Goal: Task Accomplishment & Management: Complete application form

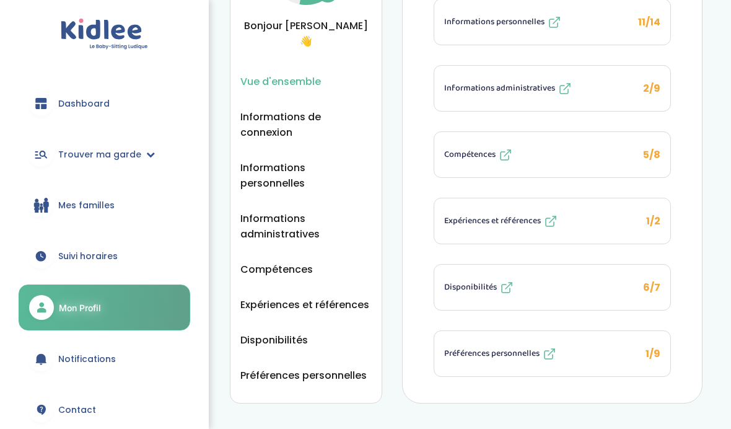
scroll to position [128, 0]
click at [524, 199] on button "Expériences et références 1/2" at bounding box center [552, 220] width 236 height 45
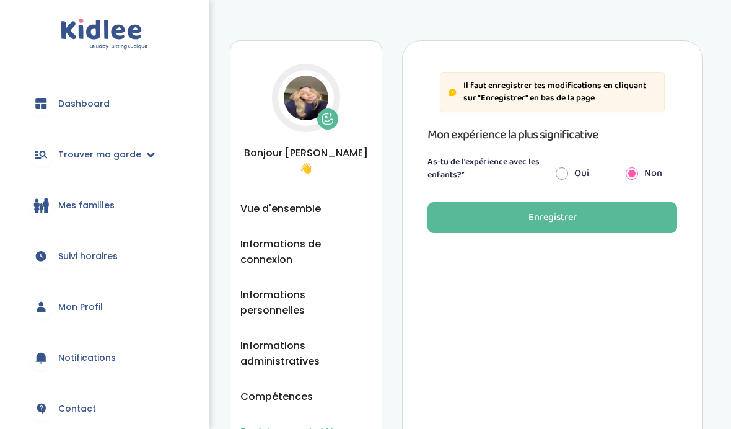
click at [511, 248] on div "Il faut enregistrer tes modifications en cliquant sur "Enregistrer" en bas de l…" at bounding box center [552, 285] width 300 height 490
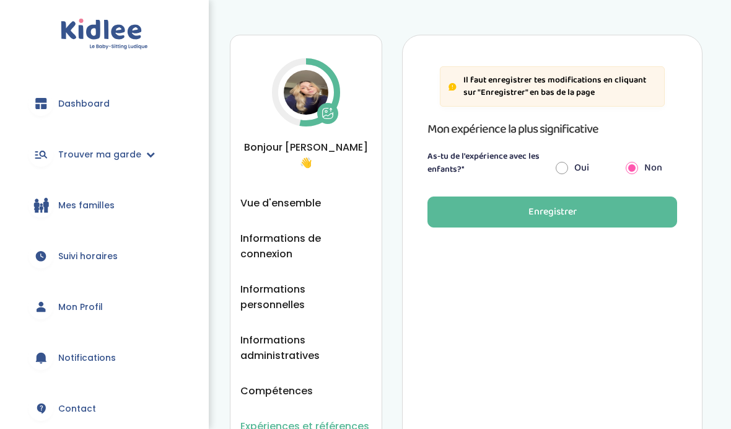
scroll to position [6, 0]
click at [589, 206] on button "Enregistrer" at bounding box center [552, 211] width 250 height 31
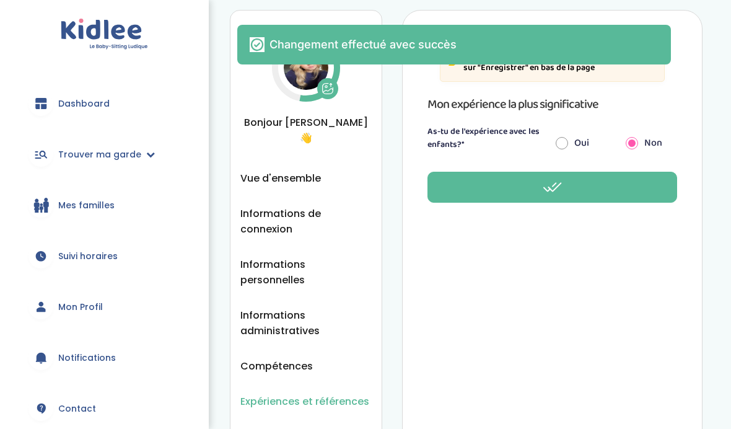
scroll to position [45, 0]
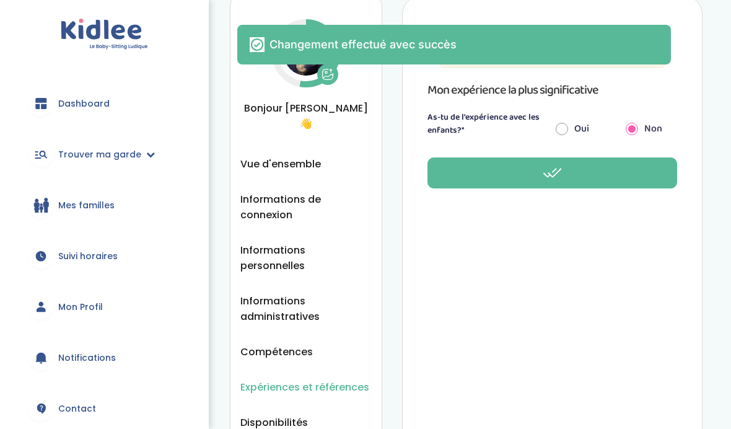
click at [311, 293] on span "Informations administratives" at bounding box center [305, 308] width 131 height 31
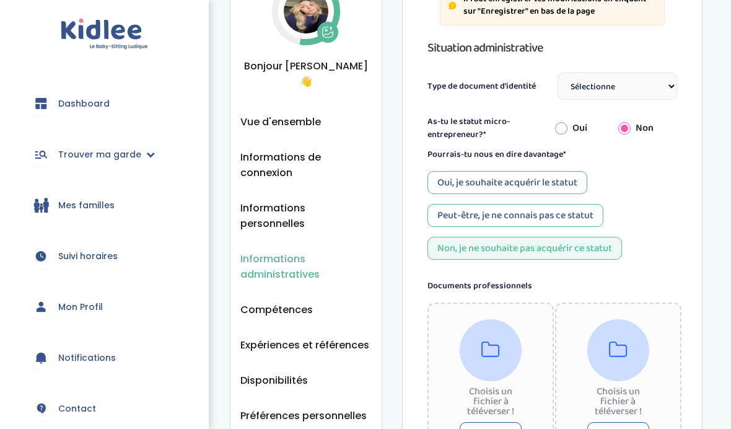
scroll to position [87, 0]
click at [622, 74] on select "Sélectionne Carte d'identité française ou Passeport français daté de moins de 5…" at bounding box center [617, 85] width 120 height 27
select select "Carte d'identité européenne ou Passeport européen (27 pays concernés)"
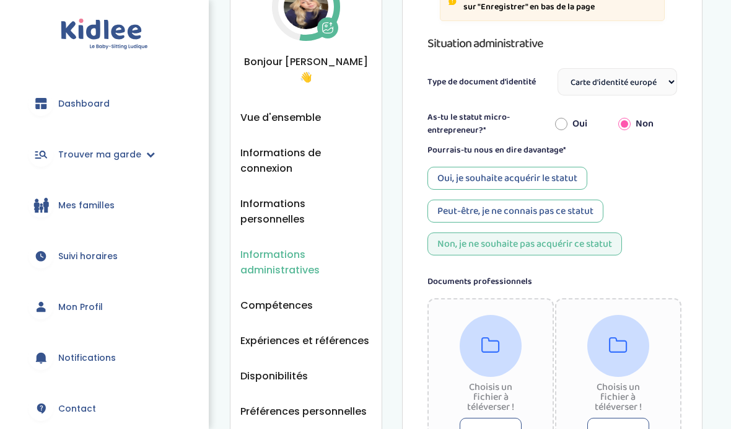
scroll to position [94, 0]
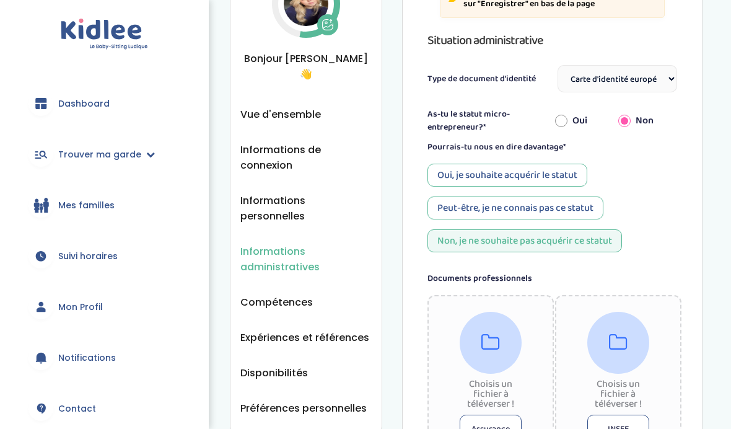
click at [651, 83] on select "Sélectionne Carte d'identité française ou Passeport français daté de moins de 5…" at bounding box center [617, 78] width 120 height 27
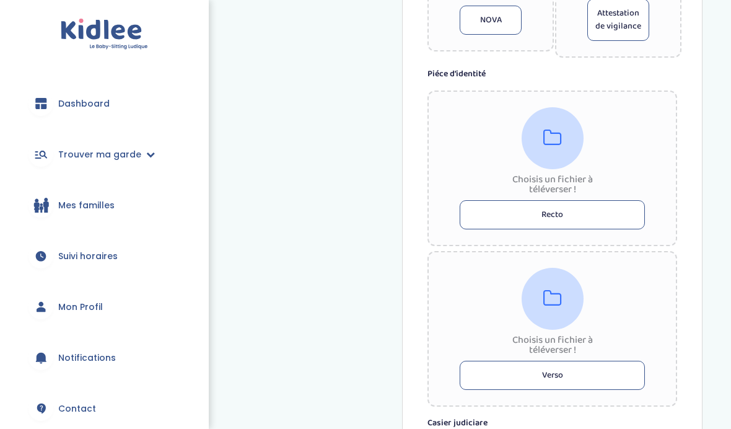
scroll to position [686, 0]
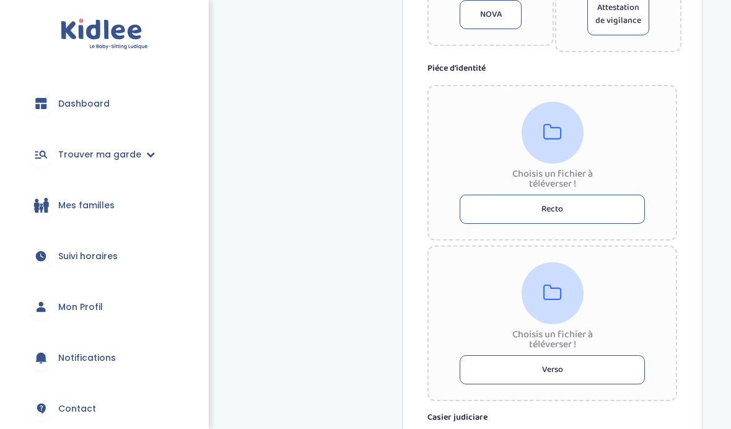
click at [616, 206] on button "Recto" at bounding box center [551, 208] width 185 height 29
click at [555, 302] on icon at bounding box center [552, 293] width 19 height 20
click at [566, 136] on div at bounding box center [552, 133] width 62 height 62
click at [562, 144] on div at bounding box center [552, 133] width 62 height 62
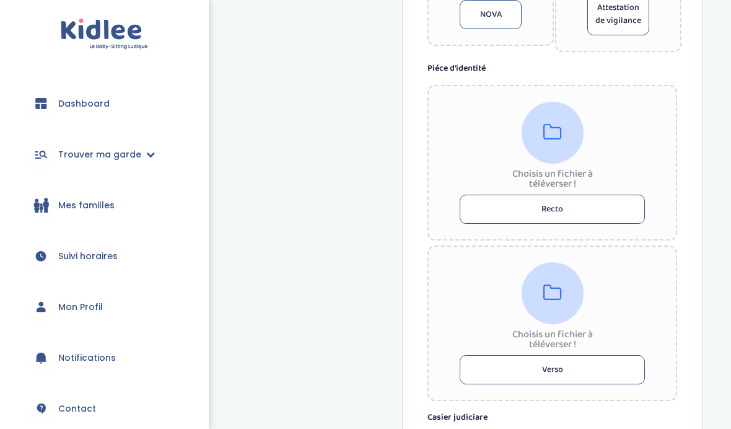
click at [609, 207] on button "Recto" at bounding box center [551, 208] width 185 height 29
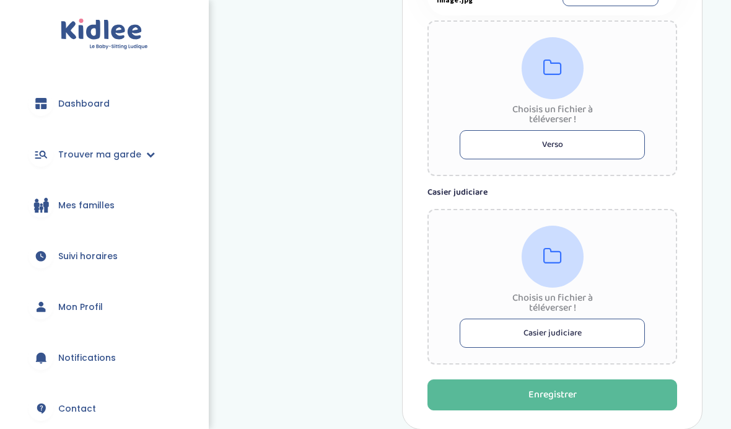
scroll to position [940, 0]
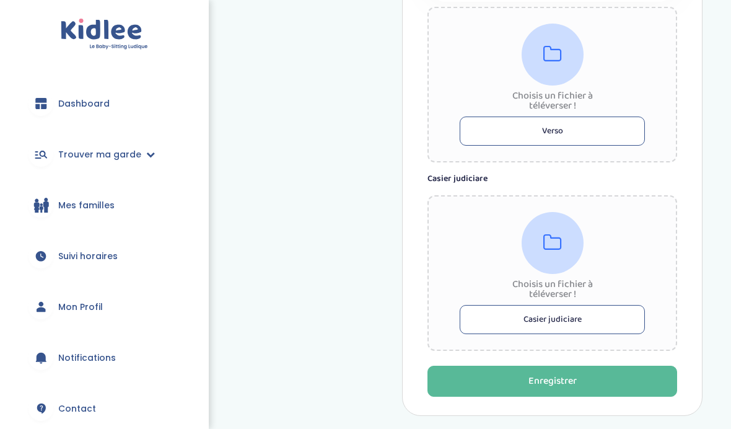
click at [570, 316] on button "Casier judiciare" at bounding box center [551, 319] width 185 height 29
click at [556, 237] on icon at bounding box center [552, 243] width 19 height 20
click at [637, 234] on div "Choisis un fichier à téléverser ! Casier judiciare" at bounding box center [552, 272] width 250 height 155
click at [555, 244] on icon at bounding box center [552, 243] width 19 height 20
click at [553, 245] on icon at bounding box center [552, 243] width 19 height 20
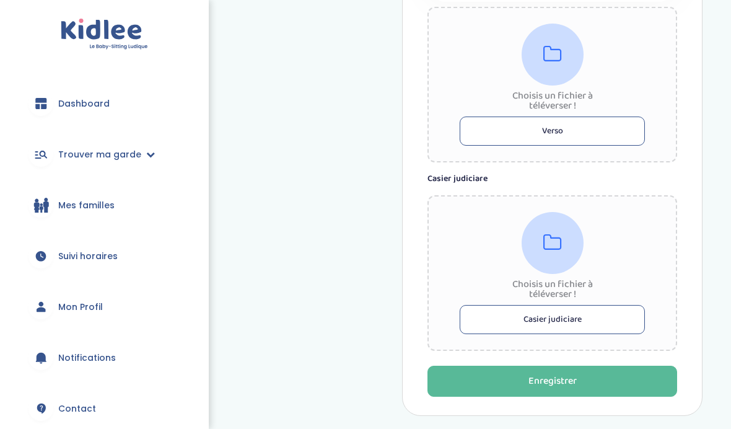
click at [633, 379] on button "Enregistrer" at bounding box center [552, 380] width 250 height 31
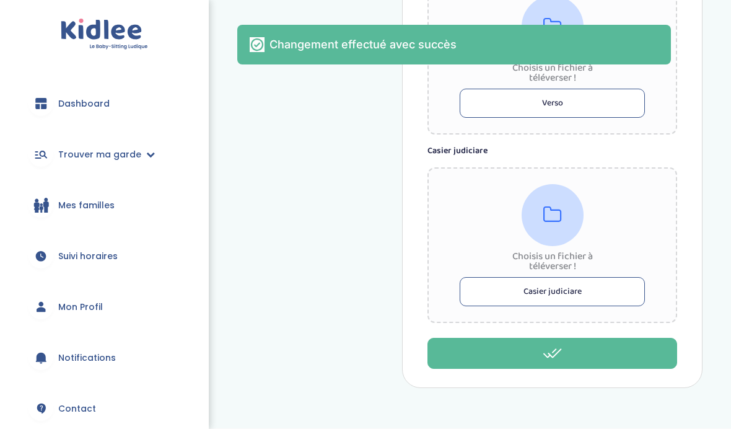
scroll to position [967, 0]
click at [597, 295] on button "Casier judiciare" at bounding box center [551, 291] width 185 height 29
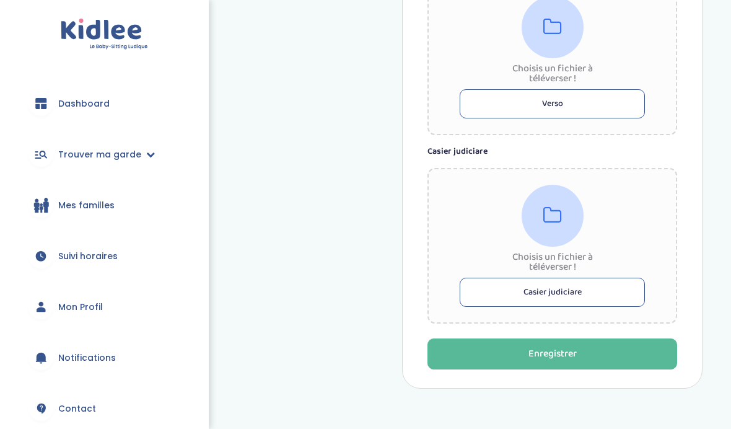
click at [583, 206] on div "Choisis un fichier à téléverser ! Casier judiciare" at bounding box center [552, 245] width 250 height 155
click at [660, 186] on div "Choisis un fichier à téléverser ! Casier judiciare" at bounding box center [552, 245] width 250 height 155
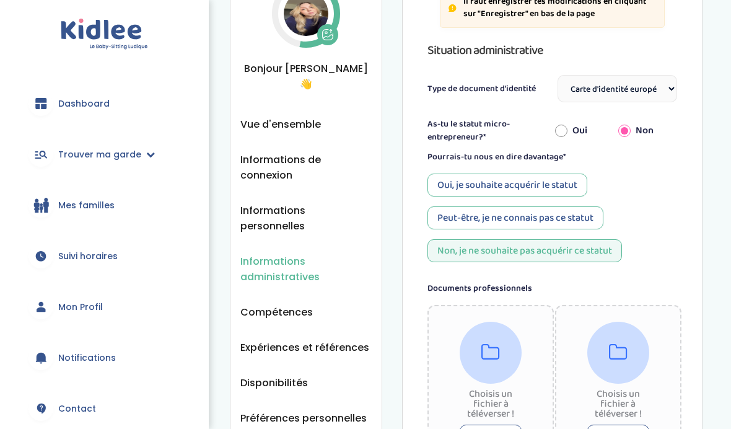
scroll to position [89, 0]
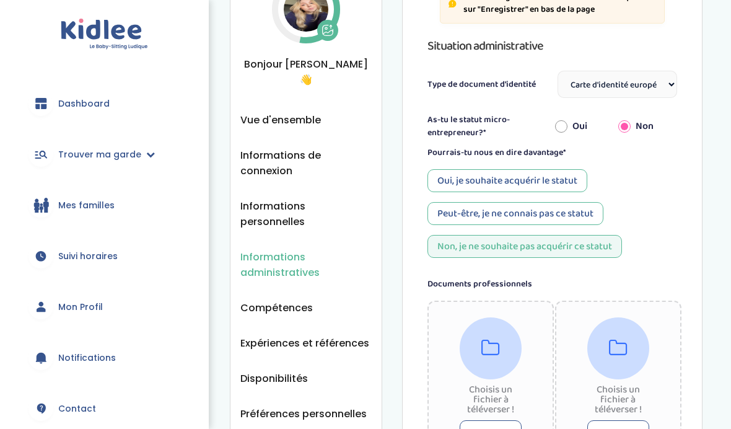
click at [341, 268] on ul "Vue d'ensemble Informations de connexion Informations personnelles Informations…" at bounding box center [305, 266] width 131 height 309
click at [337, 335] on span "Expériences et références" at bounding box center [304, 342] width 129 height 15
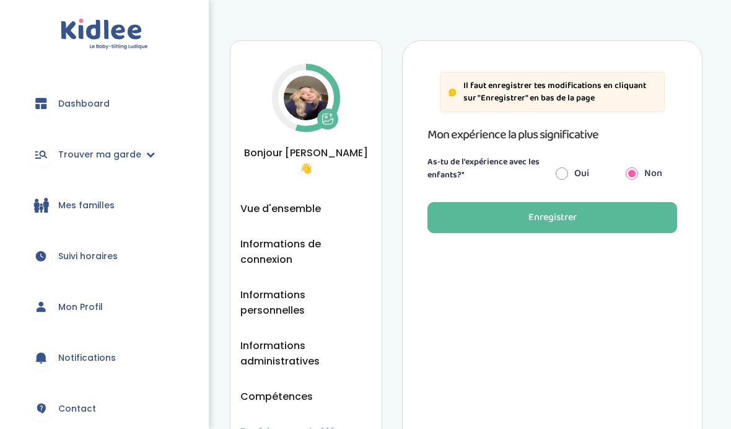
click at [96, 307] on span "Mon Profil" at bounding box center [80, 306] width 45 height 13
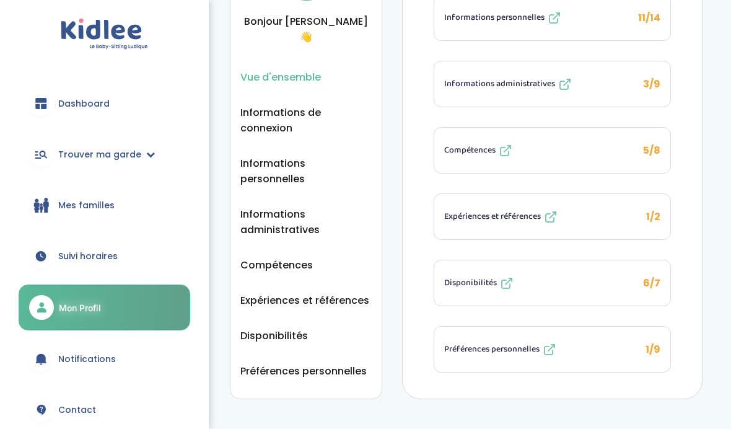
scroll to position [131, 0]
click at [469, 146] on span "Compétences" at bounding box center [469, 150] width 51 height 13
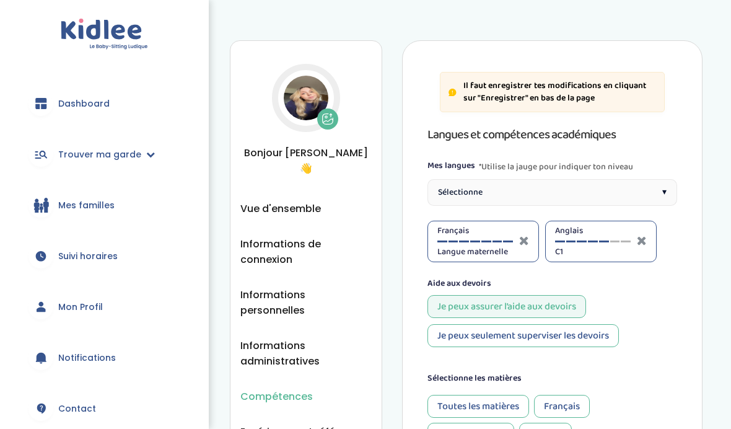
select select "Terminale"
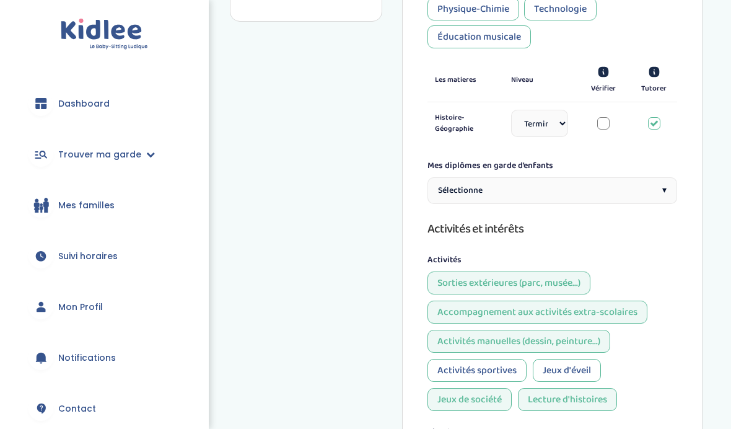
scroll to position [515, 0]
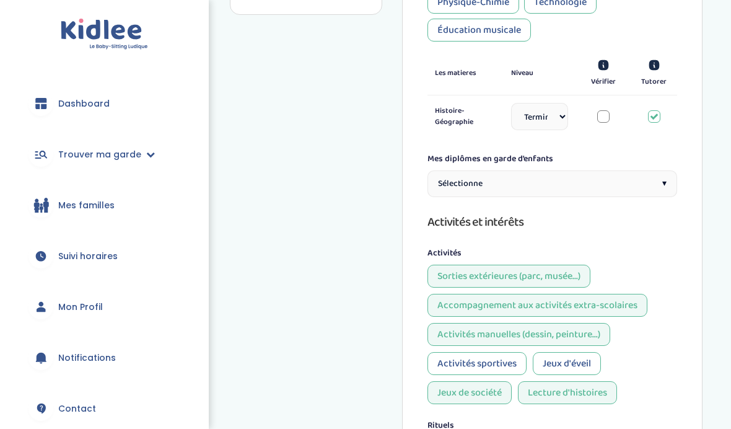
click at [650, 190] on div "Sélectionne ▾" at bounding box center [552, 183] width 250 height 27
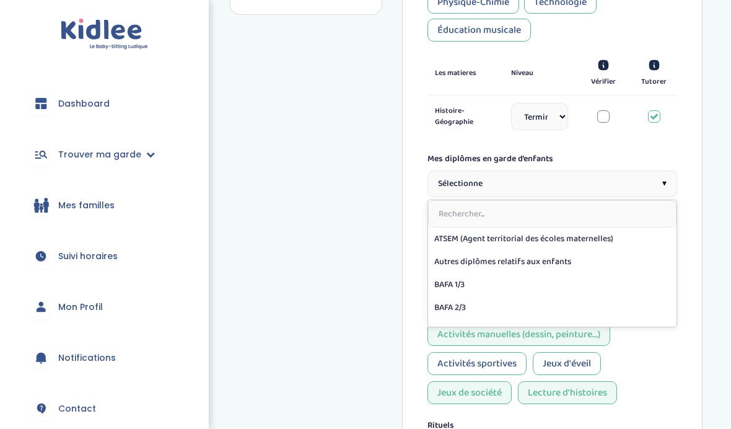
click at [702, 216] on div "Il faut enregistrer tes modifications en cliquant sur "Enregistrer" en bas de l…" at bounding box center [552, 163] width 300 height 1276
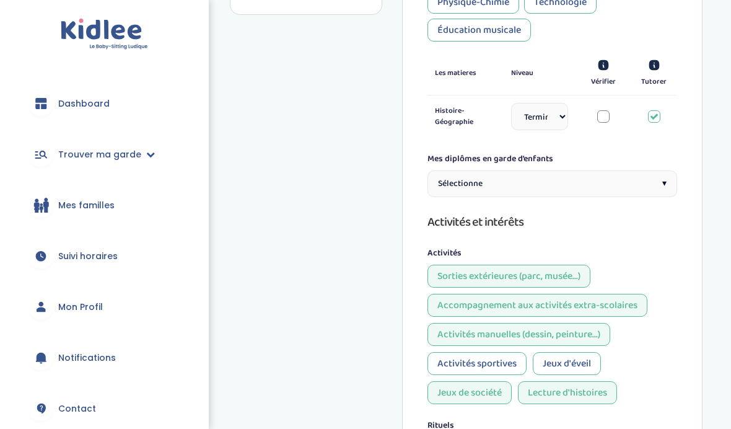
click at [670, 190] on div "Sélectionne ▾" at bounding box center [552, 183] width 250 height 27
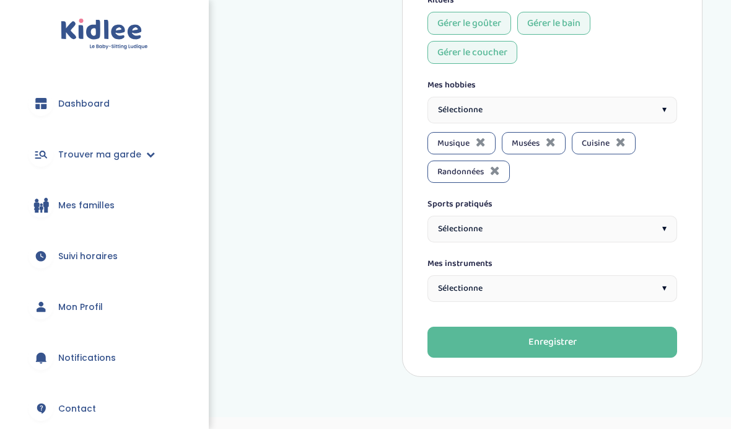
scroll to position [980, 0]
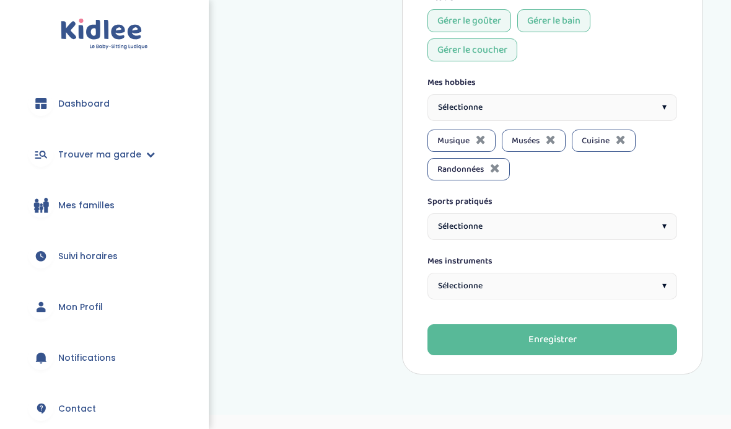
click at [630, 355] on button "Enregistrer" at bounding box center [552, 339] width 250 height 31
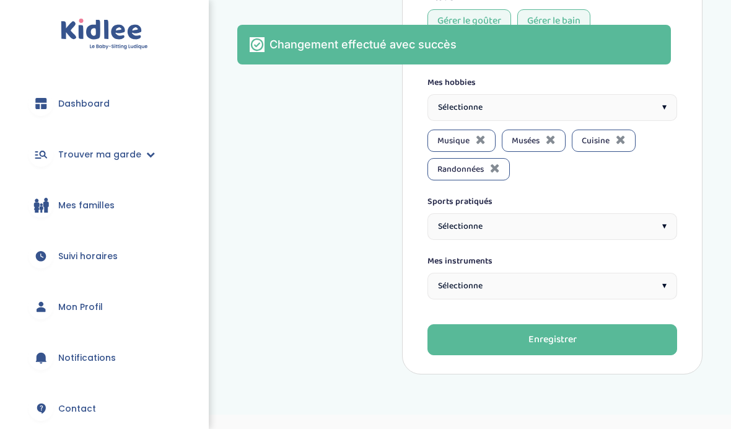
click at [92, 305] on span "Mon Profil" at bounding box center [80, 306] width 45 height 13
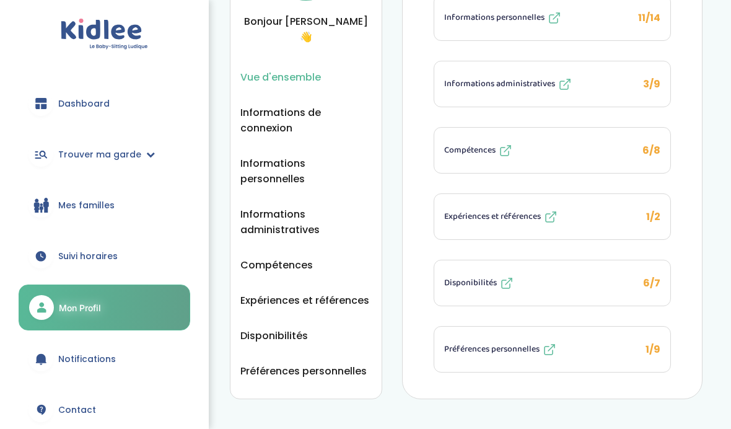
scroll to position [131, 0]
click at [512, 349] on span "Préférences personnelles" at bounding box center [491, 349] width 95 height 13
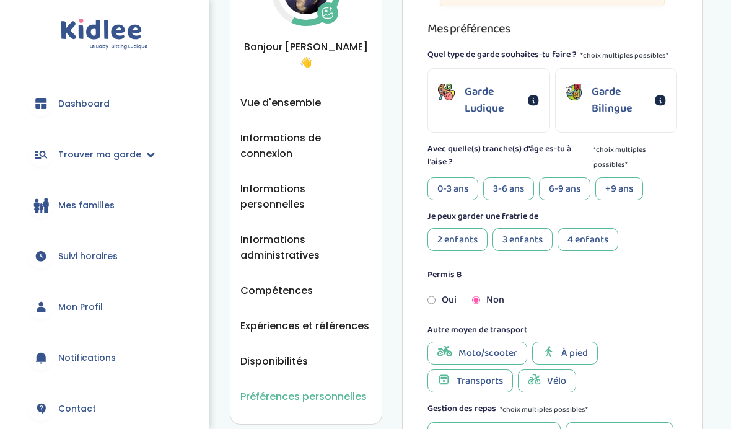
scroll to position [112, 0]
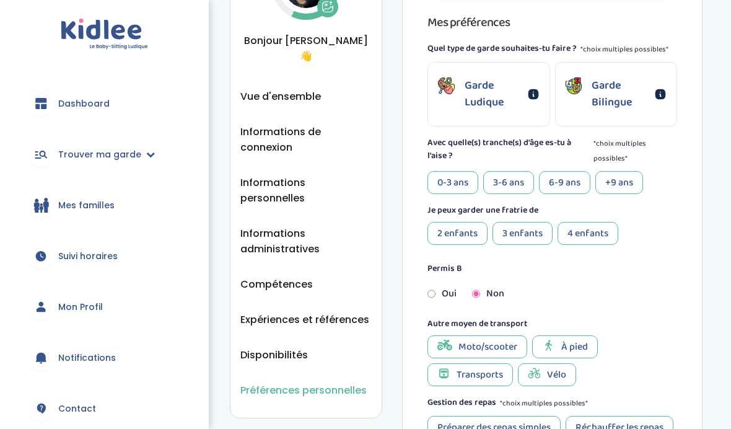
click at [520, 181] on div "3-6 ans" at bounding box center [508, 182] width 51 height 23
click at [564, 182] on div "6-9 ans" at bounding box center [564, 182] width 51 height 23
click at [630, 183] on div "+9 ans" at bounding box center [619, 182] width 48 height 23
click at [476, 235] on div "2 enfants" at bounding box center [457, 233] width 60 height 23
click at [533, 234] on div "3 enfants" at bounding box center [522, 233] width 60 height 23
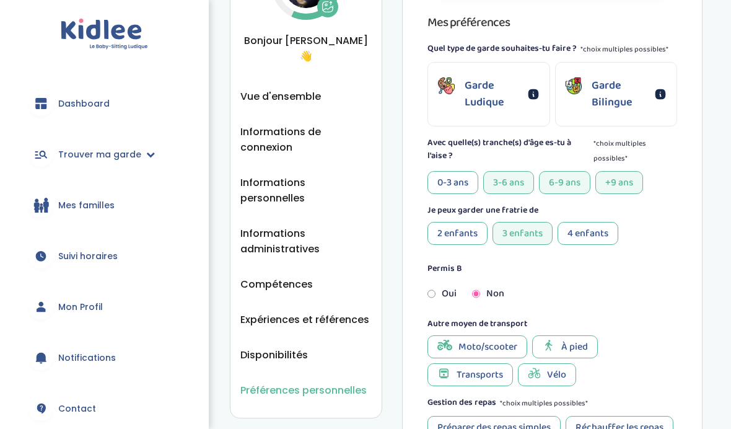
click at [593, 237] on div "4 enfants" at bounding box center [587, 233] width 61 height 23
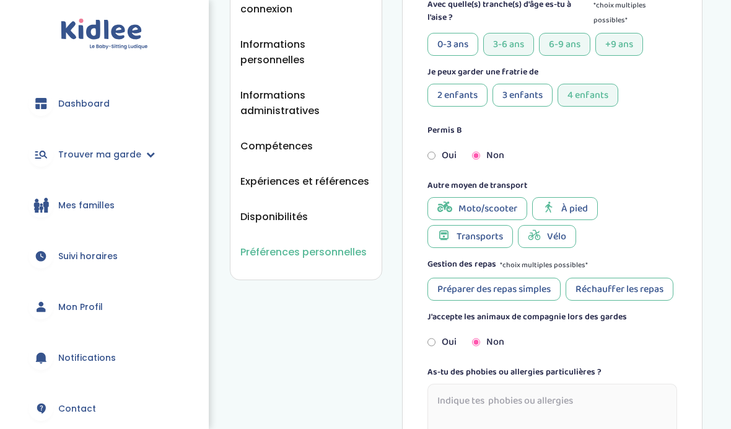
scroll to position [250, 0]
click at [571, 210] on span "À pied" at bounding box center [574, 208] width 27 height 15
click at [490, 243] on span "Transports" at bounding box center [479, 236] width 46 height 15
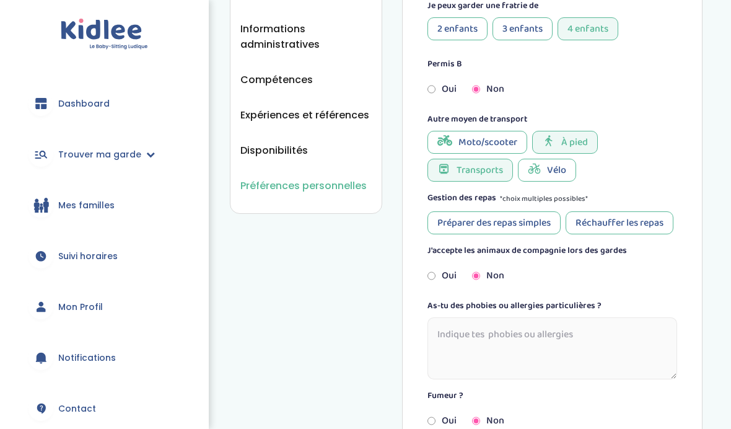
scroll to position [332, 0]
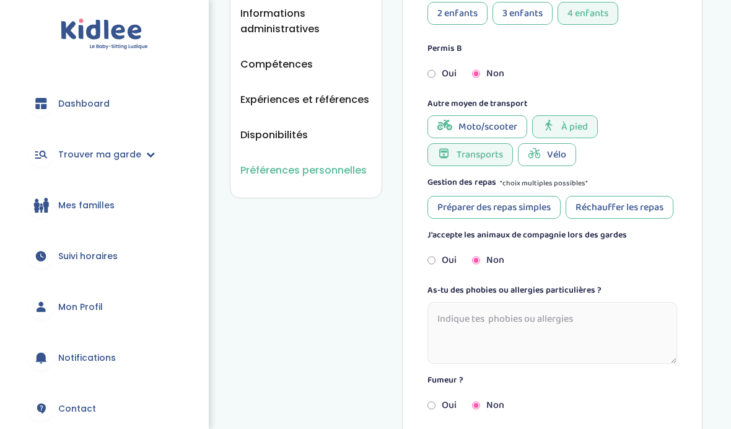
click at [546, 209] on div "Préparer des repas simples" at bounding box center [493, 207] width 133 height 23
click at [565, 219] on div "Réchauffer les repas" at bounding box center [619, 207] width 108 height 23
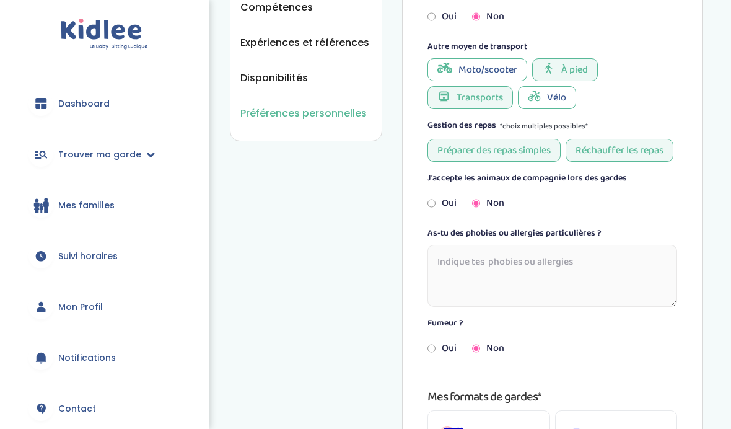
click at [435, 217] on input "radio" at bounding box center [431, 202] width 8 height 27
radio input "true"
radio input "false"
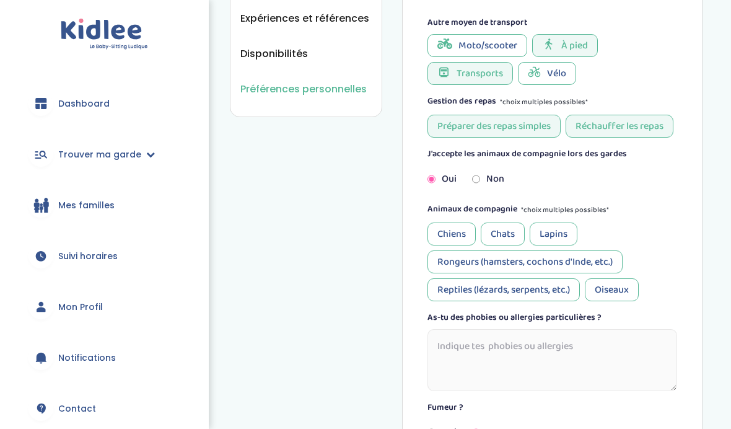
scroll to position [453, 0]
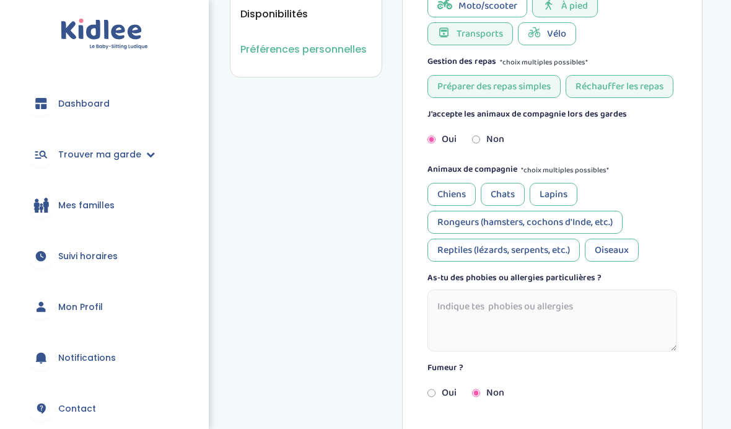
click at [456, 206] on div "Chiens" at bounding box center [451, 194] width 48 height 23
click at [515, 206] on div "Chats" at bounding box center [503, 194] width 44 height 23
click at [574, 206] on div "Lapins" at bounding box center [553, 194] width 48 height 23
click at [605, 233] on div "Rongeurs (hamsters, cochons d'Inde, etc.)" at bounding box center [524, 222] width 195 height 23
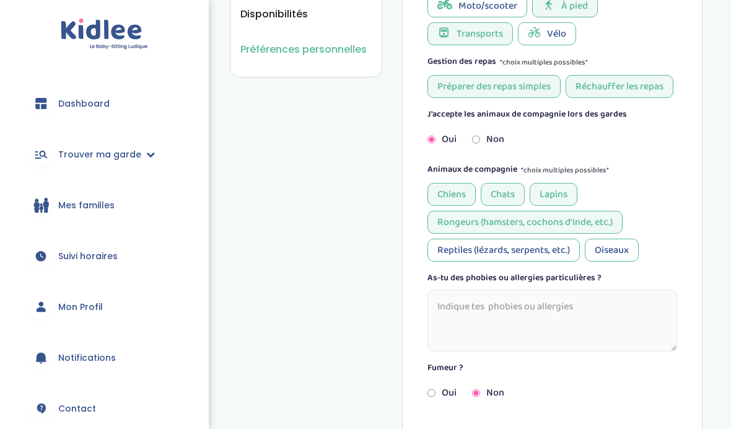
click at [601, 233] on div "Rongeurs (hamsters, cochons d'Inde, etc.)" at bounding box center [524, 222] width 195 height 23
click at [571, 206] on div "Lapins" at bounding box center [553, 194] width 48 height 23
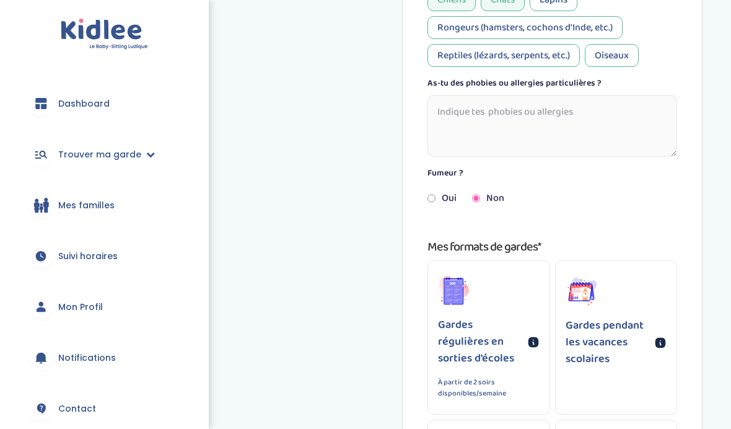
scroll to position [693, 0]
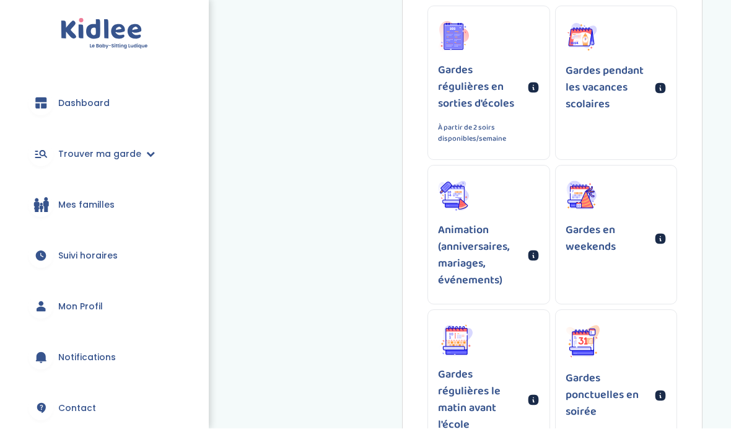
click at [615, 227] on div "Gardes en weekends" at bounding box center [615, 218] width 121 height 105
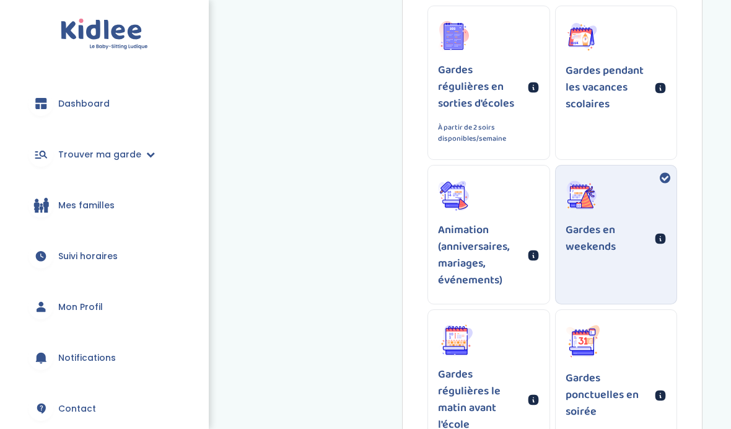
click at [643, 128] on div "Gardes pendant les vacances scolaires" at bounding box center [615, 66] width 121 height 121
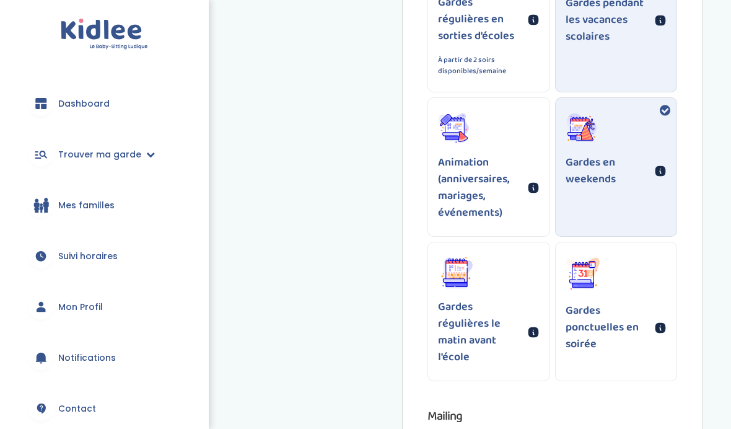
scroll to position [976, 0]
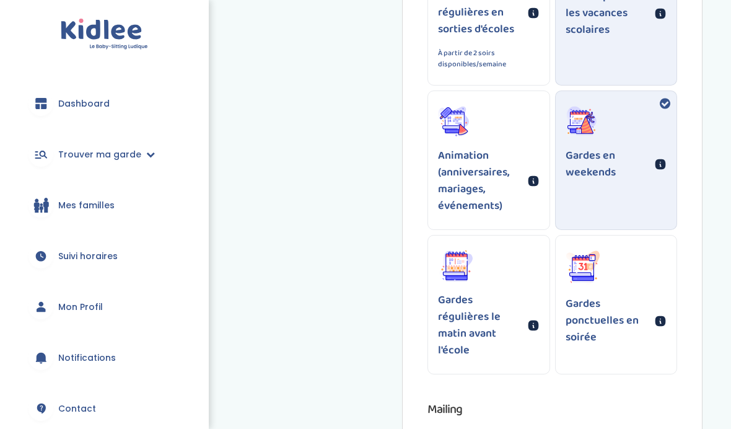
click at [602, 294] on div "Gardes ponctuelles en soirée" at bounding box center [615, 297] width 121 height 125
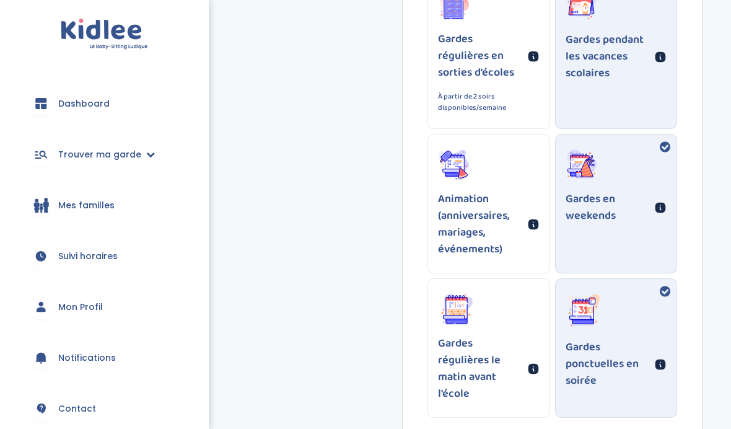
scroll to position [931, 0]
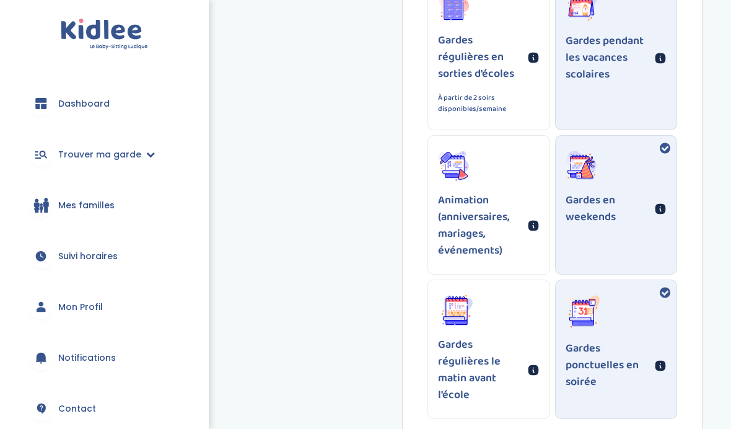
click at [539, 90] on div "Gardes régulières en sorties d'écoles À partir de 2 soirs disponibles/semaine" at bounding box center [488, 52] width 121 height 153
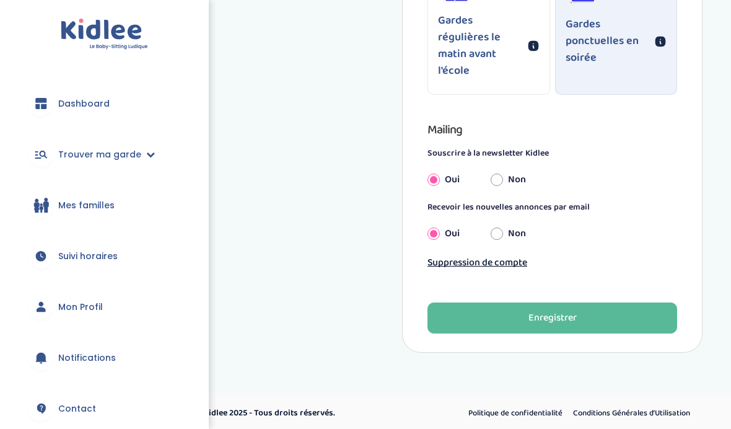
scroll to position [1255, 0]
click at [503, 194] on input "Non" at bounding box center [496, 180] width 12 height 27
radio input "true"
radio input "false"
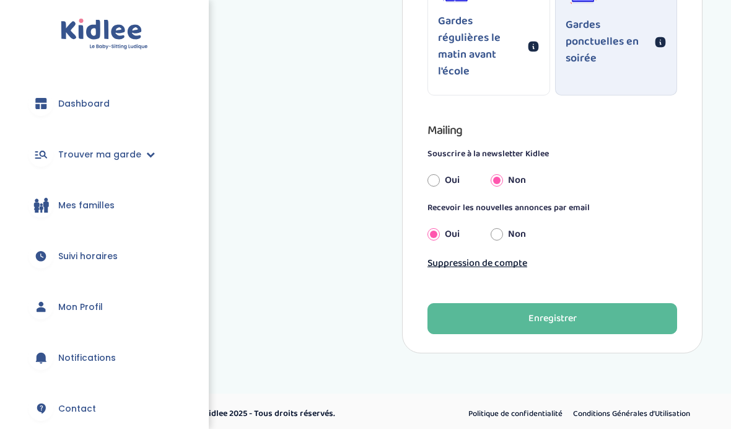
click at [503, 248] on input "Non" at bounding box center [496, 233] width 12 height 27
radio input "true"
radio input "false"
click at [524, 334] on button "Enregistrer" at bounding box center [552, 318] width 250 height 31
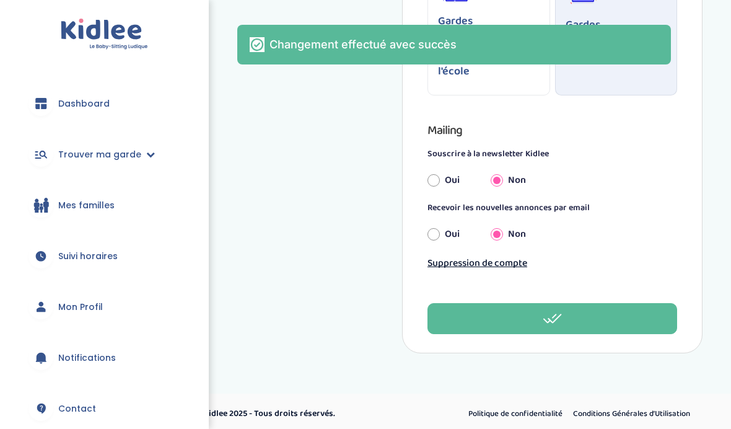
click at [115, 311] on link "Mon Profil" at bounding box center [105, 306] width 172 height 45
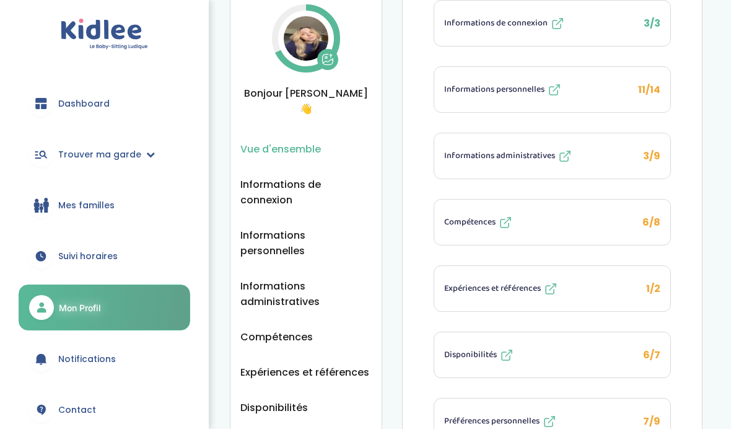
scroll to position [58, 0]
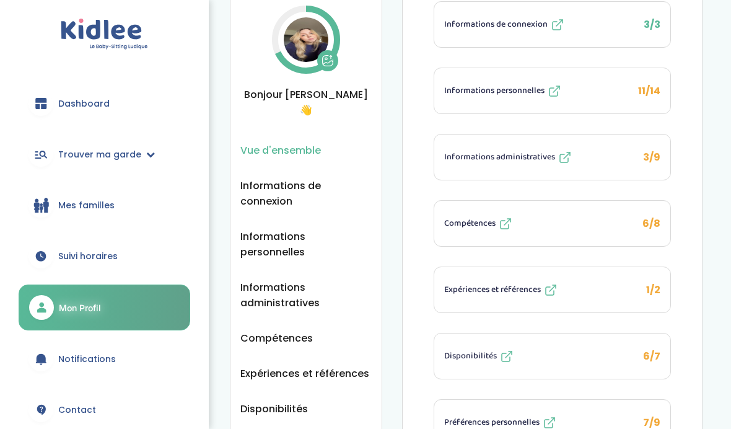
click at [484, 217] on span "Compétences" at bounding box center [469, 223] width 51 height 13
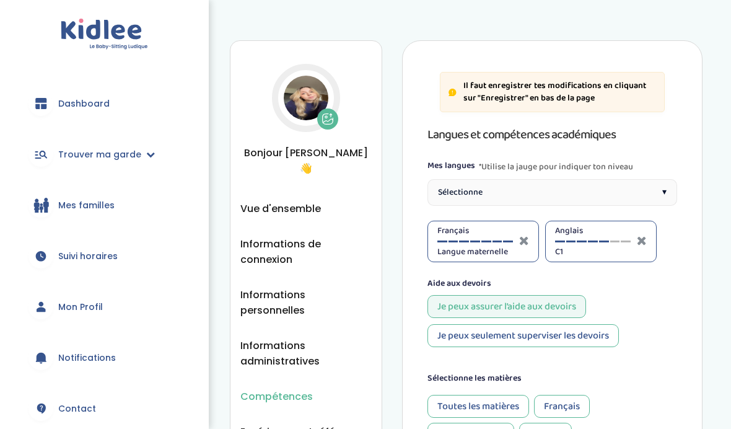
select select "Terminale"
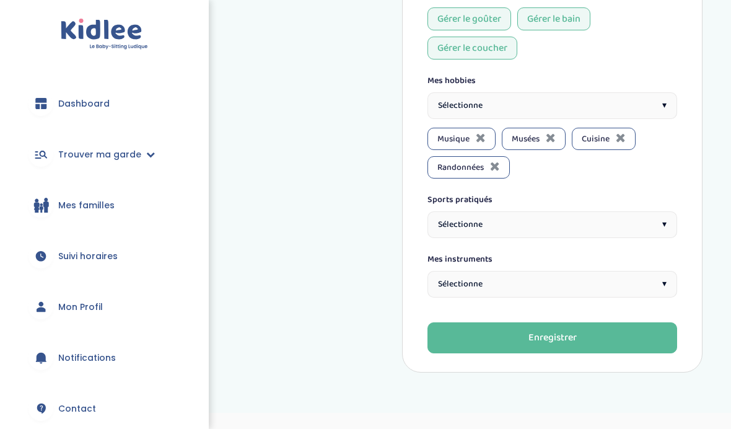
scroll to position [981, 0]
click at [85, 303] on span "Mon Profil" at bounding box center [80, 306] width 45 height 13
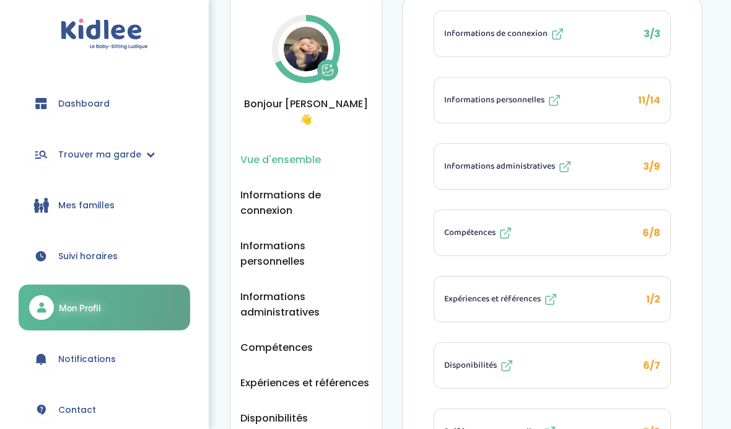
scroll to position [40, 0]
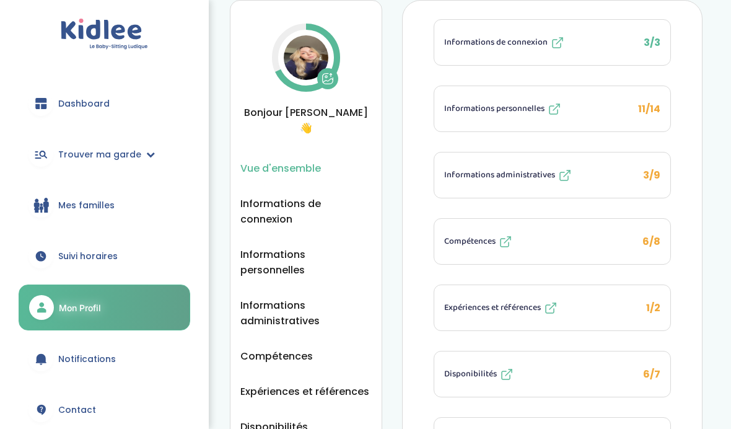
click at [531, 180] on span "Informations administratives" at bounding box center [499, 174] width 111 height 13
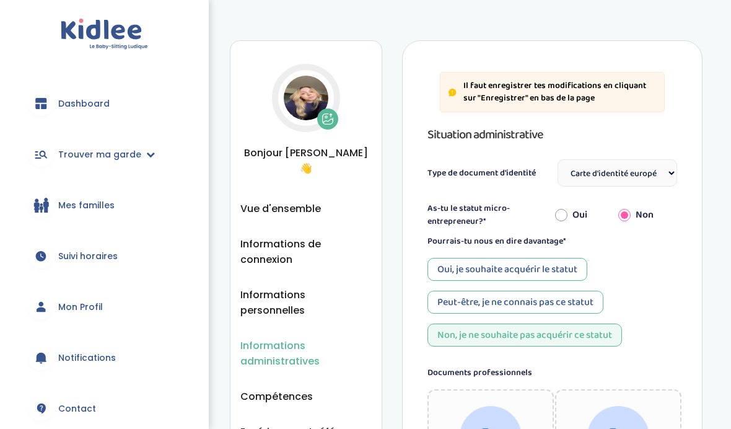
select select "Carte d'identité européenne ou Passeport européen (27 pays concernés)"
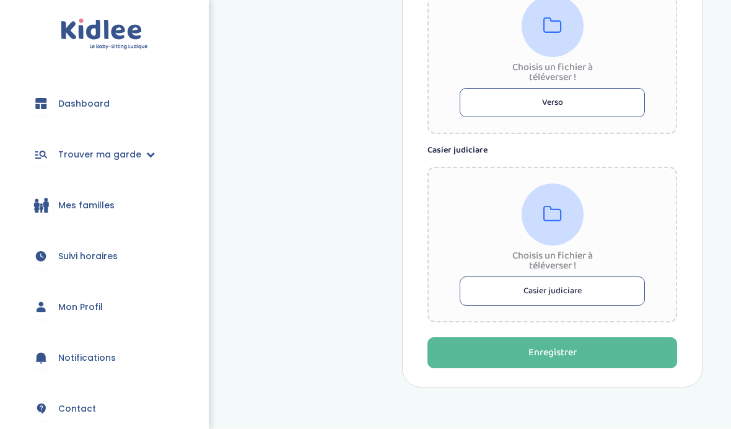
scroll to position [967, 0]
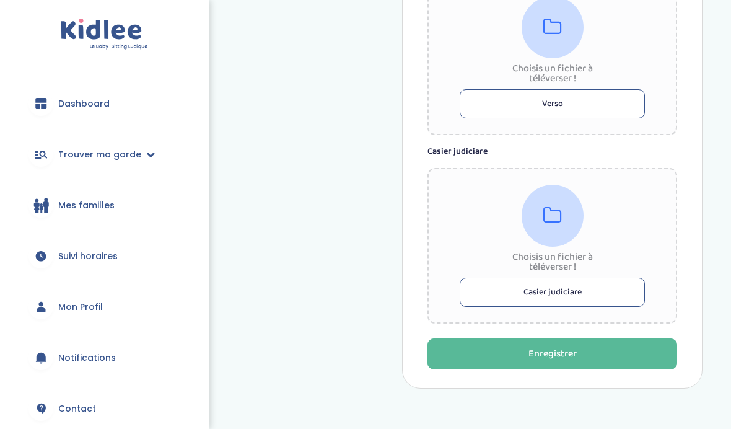
click at [550, 222] on icon at bounding box center [552, 216] width 19 height 20
click at [568, 224] on div at bounding box center [552, 216] width 62 height 62
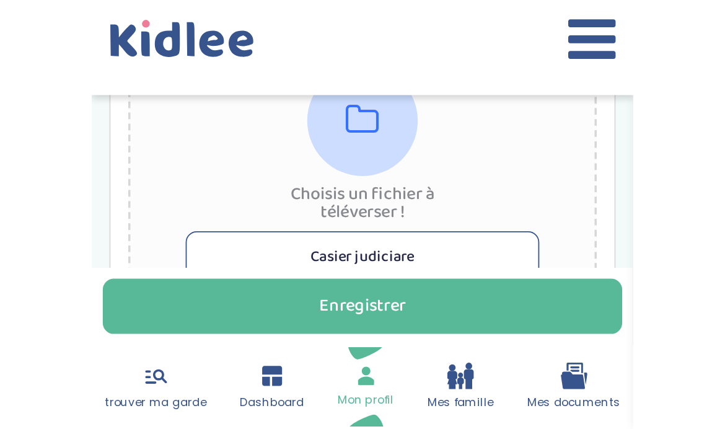
scroll to position [973, 0]
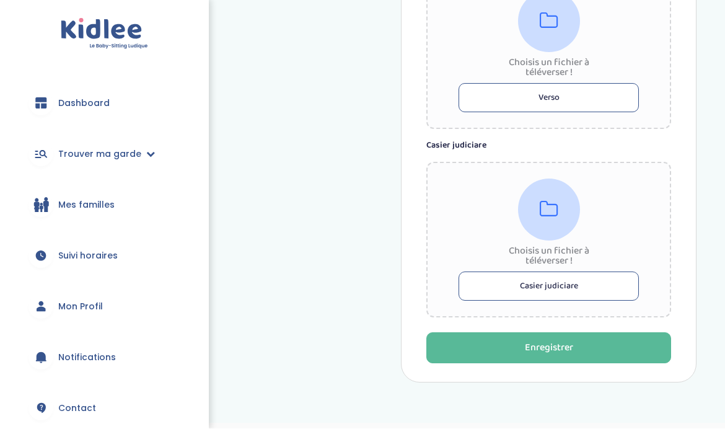
click at [61, 102] on span "Dashboard" at bounding box center [83, 103] width 51 height 13
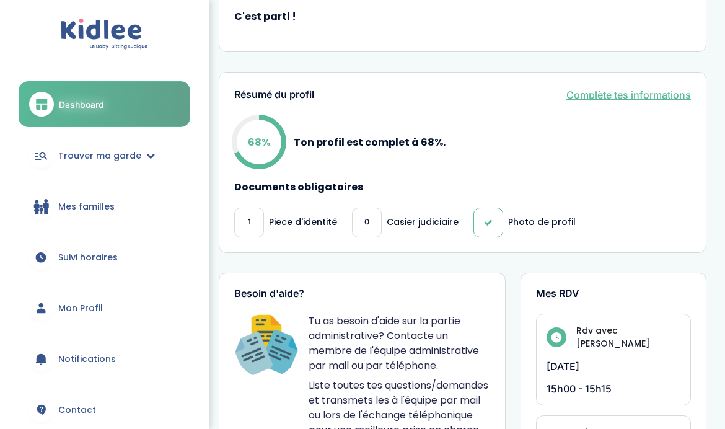
scroll to position [305, 0]
click at [359, 207] on div "0" at bounding box center [367, 222] width 30 height 30
click at [664, 88] on link "Complète tes informations" at bounding box center [628, 94] width 124 height 15
